Goal: Complete application form

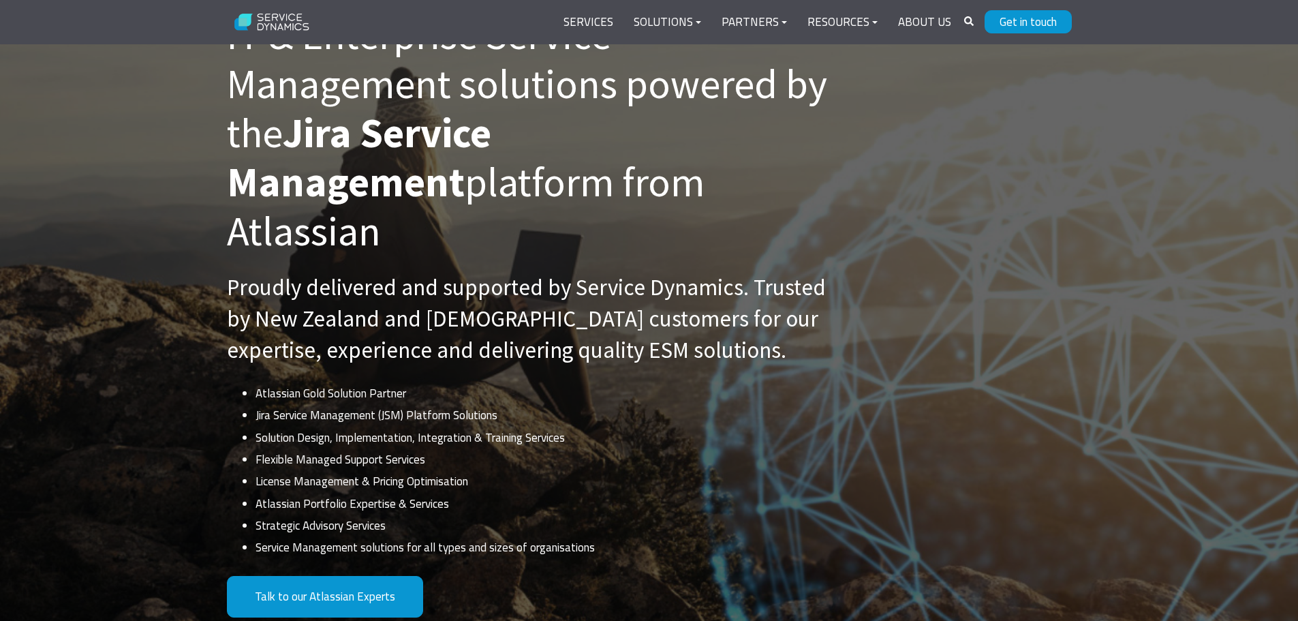
scroll to position [273, 0]
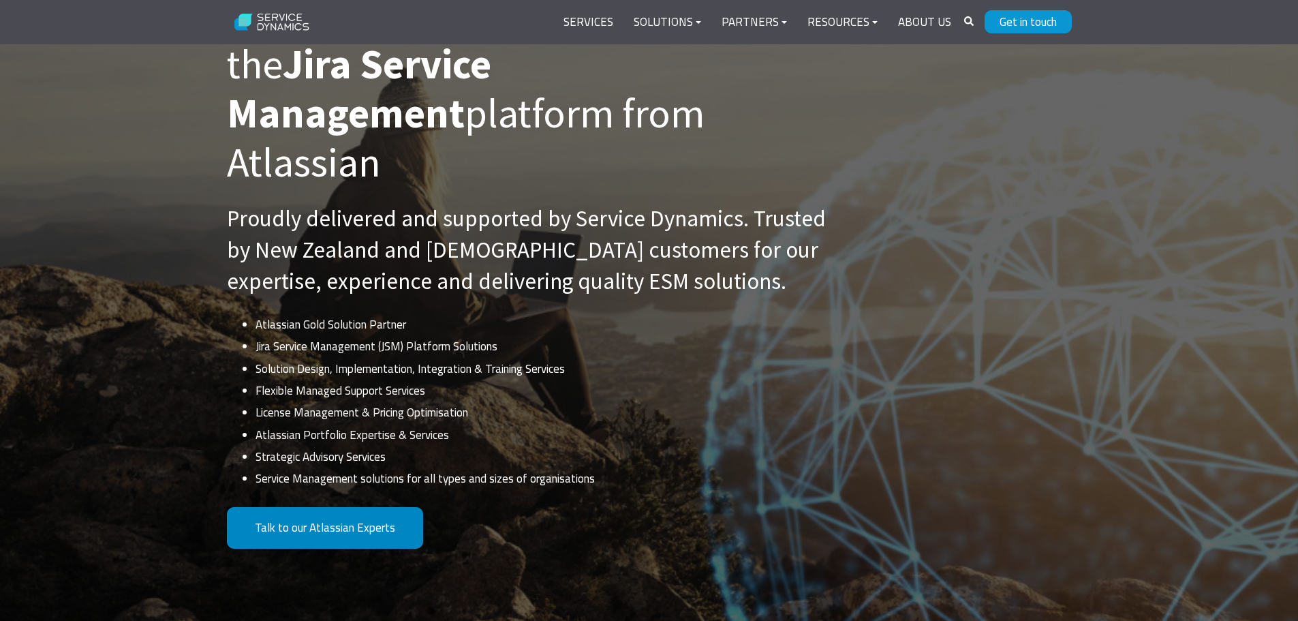
click at [346, 507] on link "Talk to our Atlassian Experts" at bounding box center [325, 528] width 196 height 42
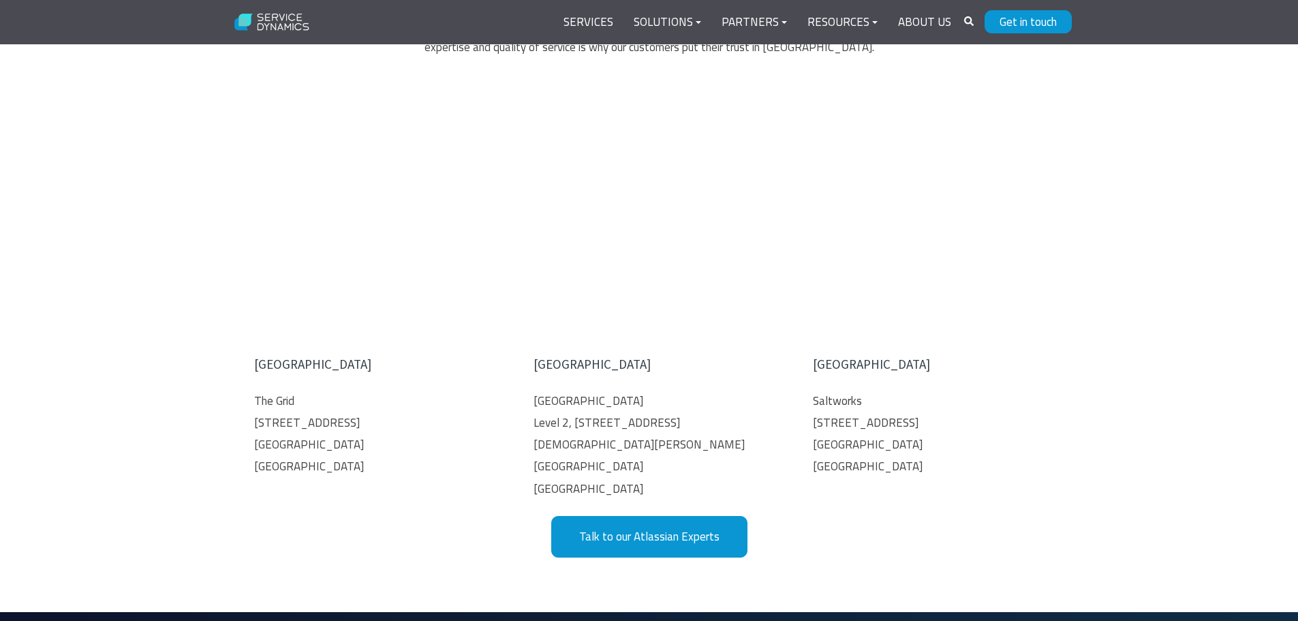
type input "[PERSON_NAME]"
type input "[PERSON_NAME][EMAIL_ADDRESS][DOMAIN_NAME]"
type input "Ergo Consulting"
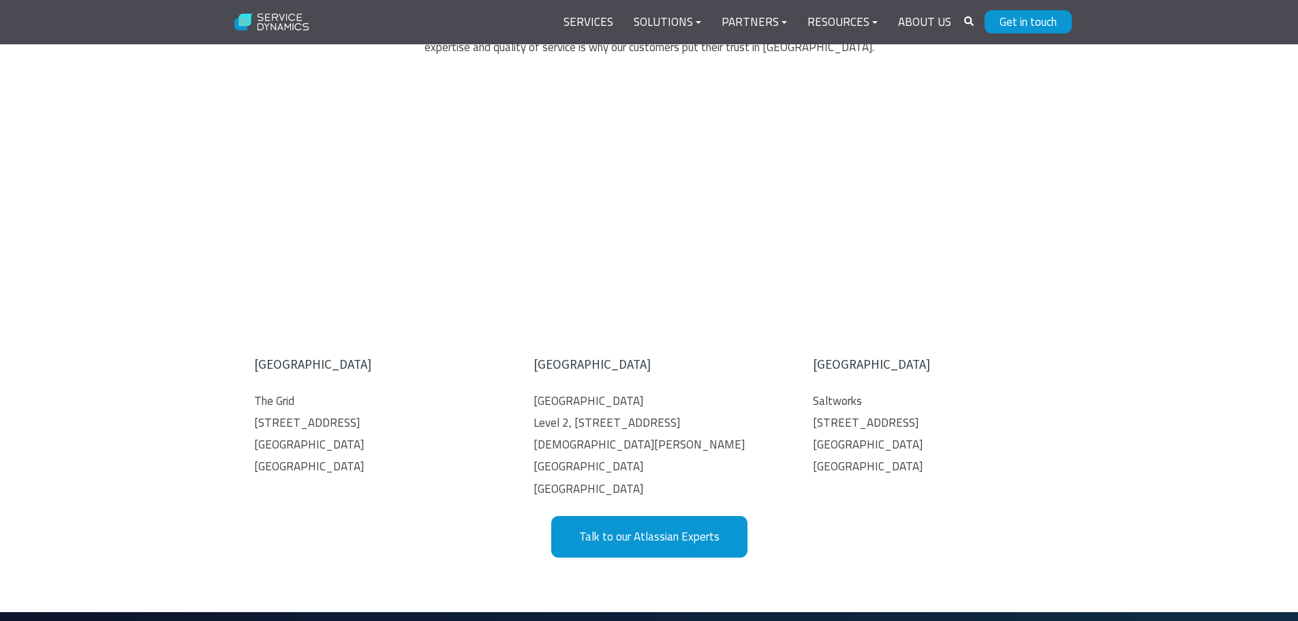
type input "Head of Geospatial"
type textarea "g"
type textarea "I"
type textarea "P"
type textarea "I"
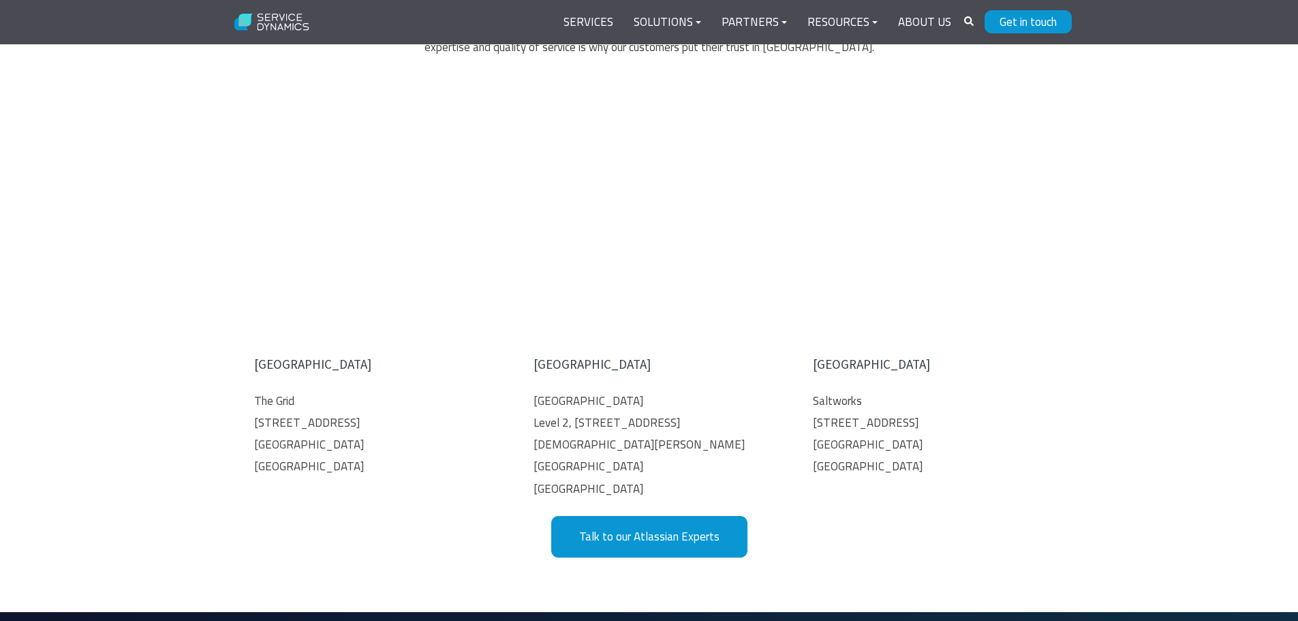
scroll to position [0, 0]
drag, startPoint x: 976, startPoint y: 473, endPoint x: 624, endPoint y: 347, distance: 374.8
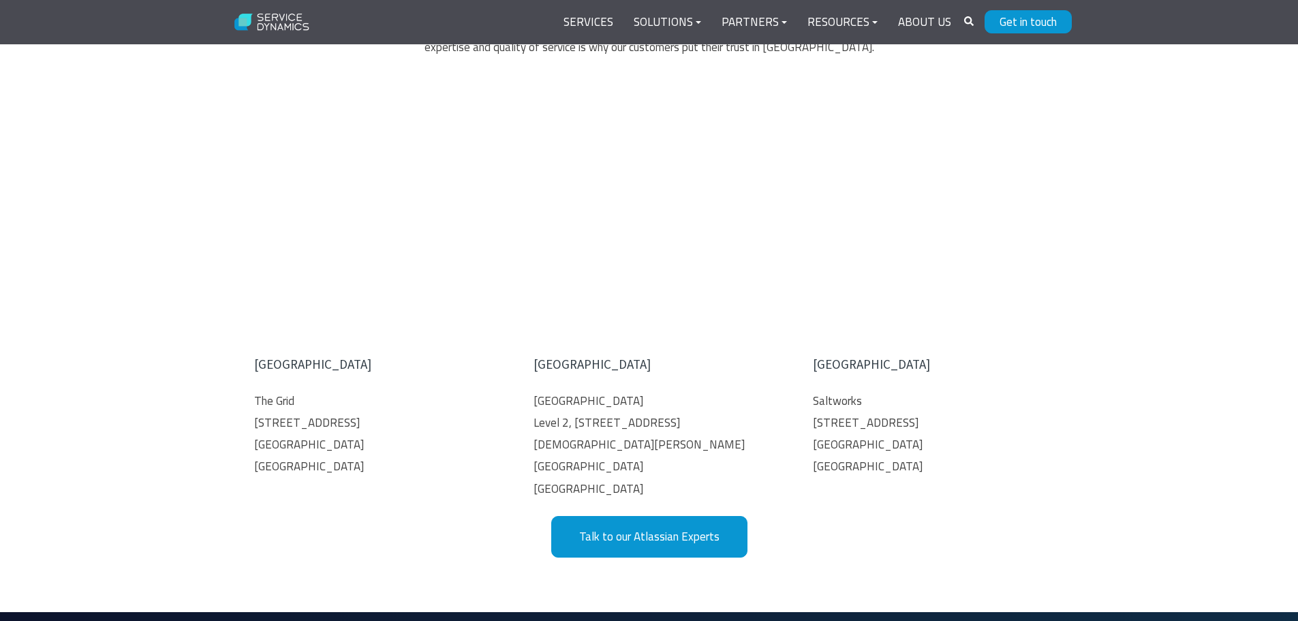
scroll to position [70, 0]
type textarea "Good morning, We are working on this large project for a client and have been f…"
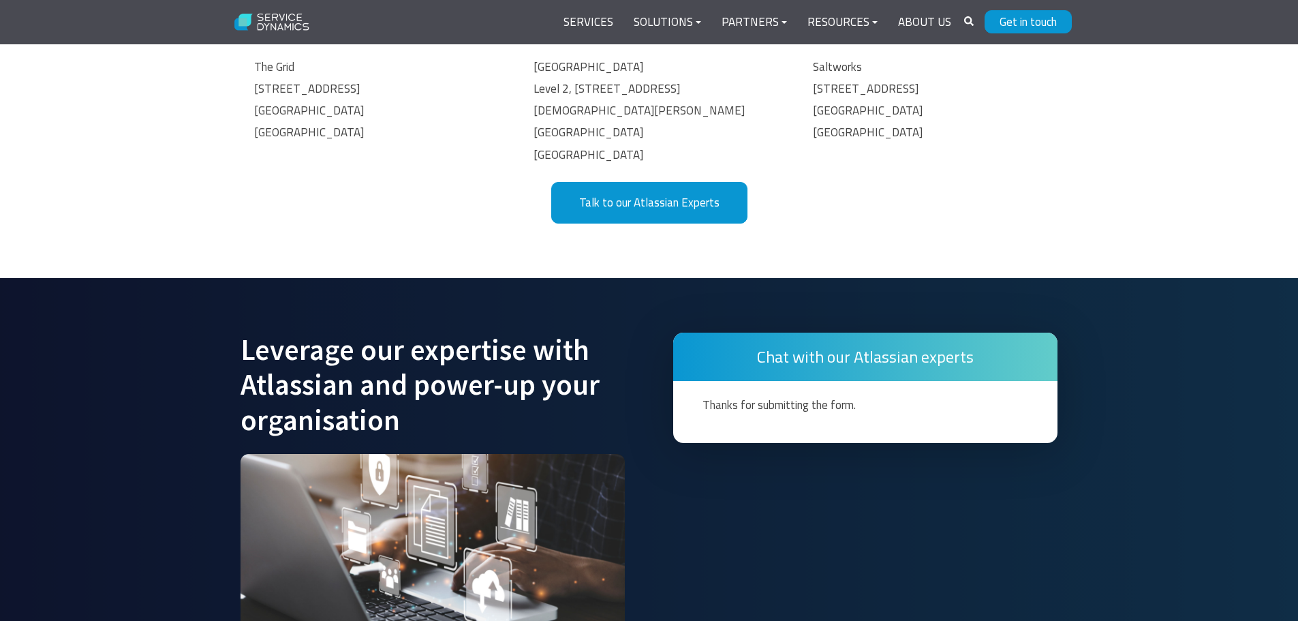
scroll to position [7385, 0]
